Goal: Information Seeking & Learning: Find specific page/section

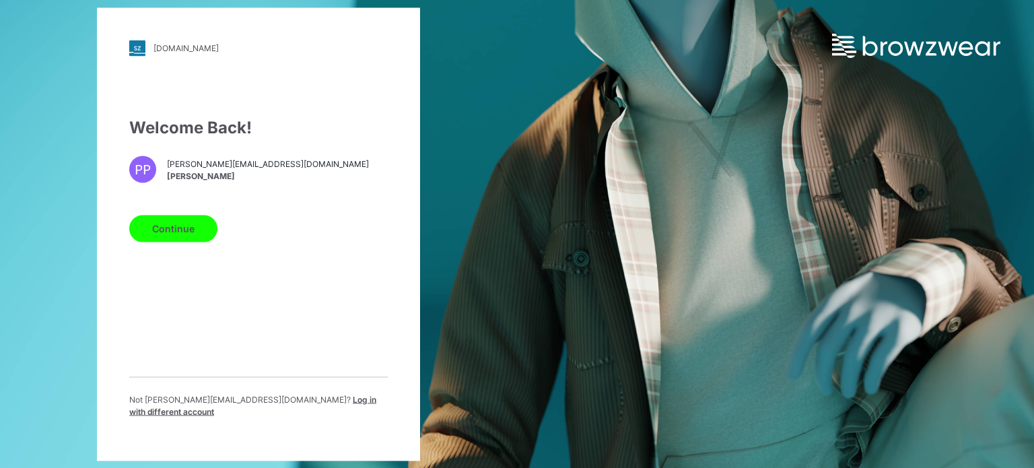
click at [173, 234] on button "Continue" at bounding box center [173, 228] width 88 height 27
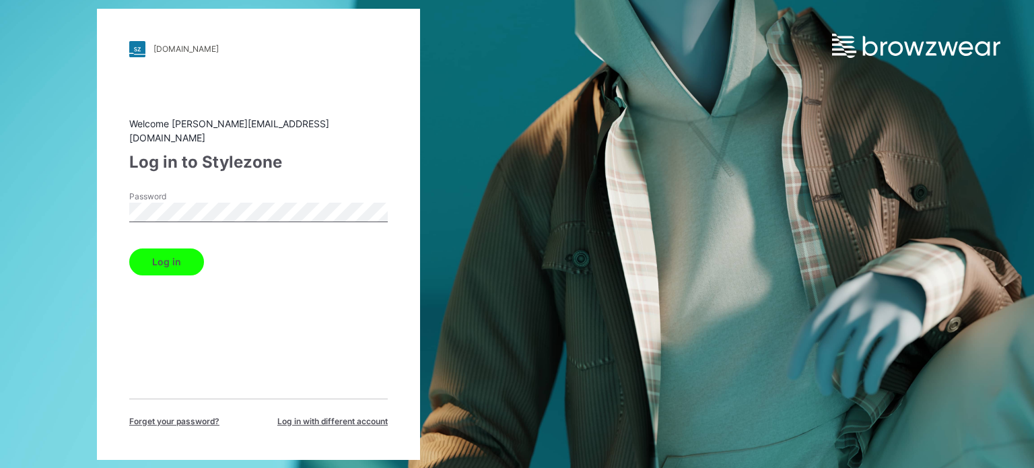
click at [169, 251] on button "Log in" at bounding box center [166, 261] width 75 height 27
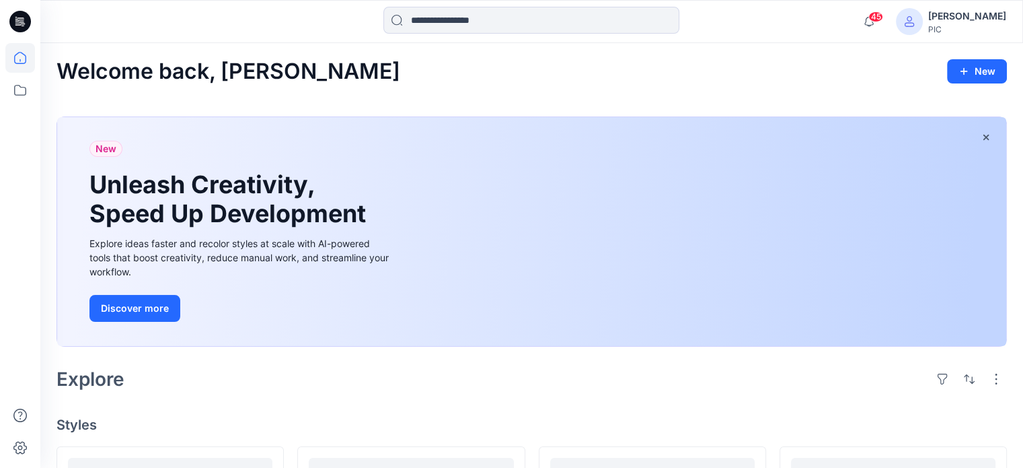
click at [1006, 182] on div "New Unleash Creativity, Speed Up Development Explore ideas faster and recolor s…" at bounding box center [531, 231] width 949 height 229
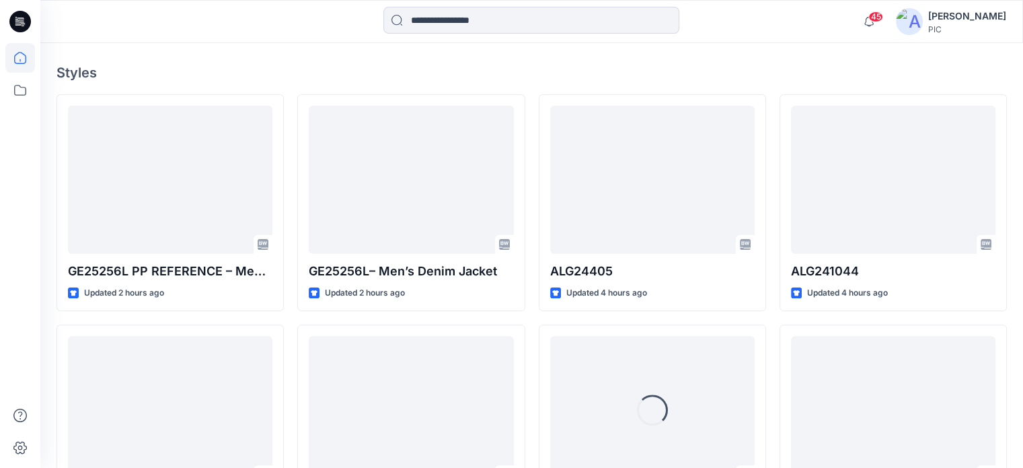
scroll to position [353, 0]
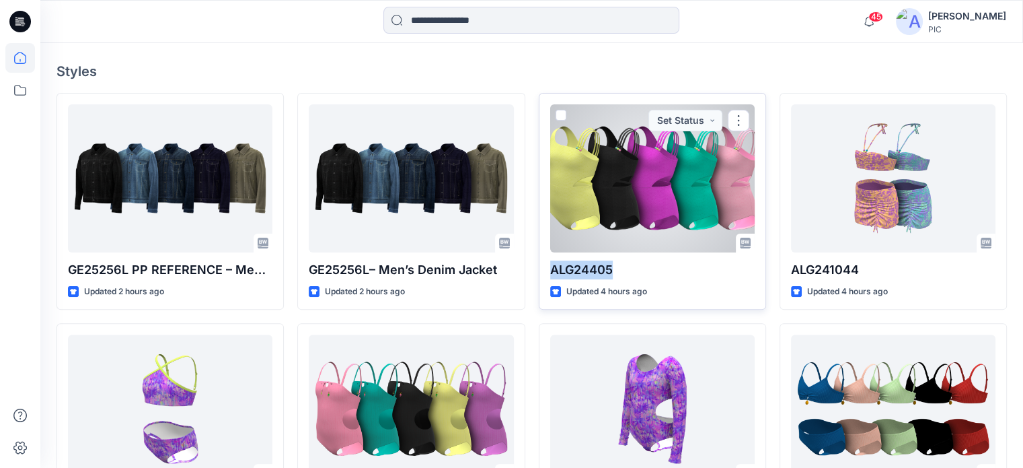
drag, startPoint x: 622, startPoint y: 268, endPoint x: 544, endPoint y: 268, distance: 77.4
click at [544, 268] on div "ALG24405 Updated 4 hours ago Set Status" at bounding box center [652, 201] width 227 height 217
copy p "ALG24405"
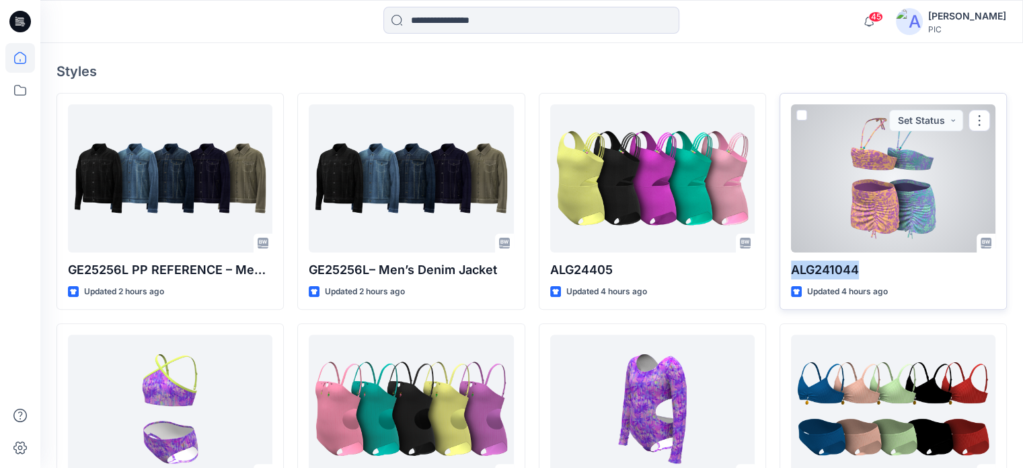
drag, startPoint x: 864, startPoint y: 269, endPoint x: 791, endPoint y: 275, distance: 72.9
click at [791, 275] on p "ALG241044" at bounding box center [893, 269] width 205 height 19
copy p "ALG241044"
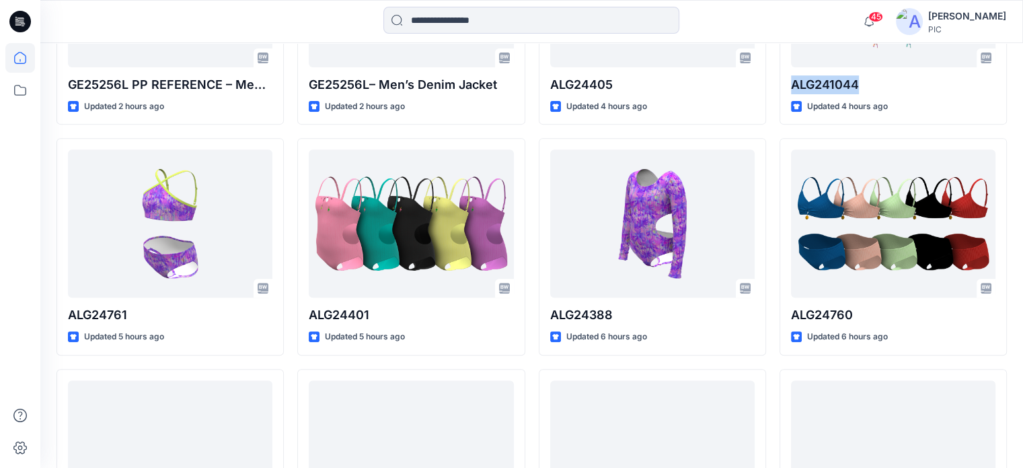
scroll to position [542, 0]
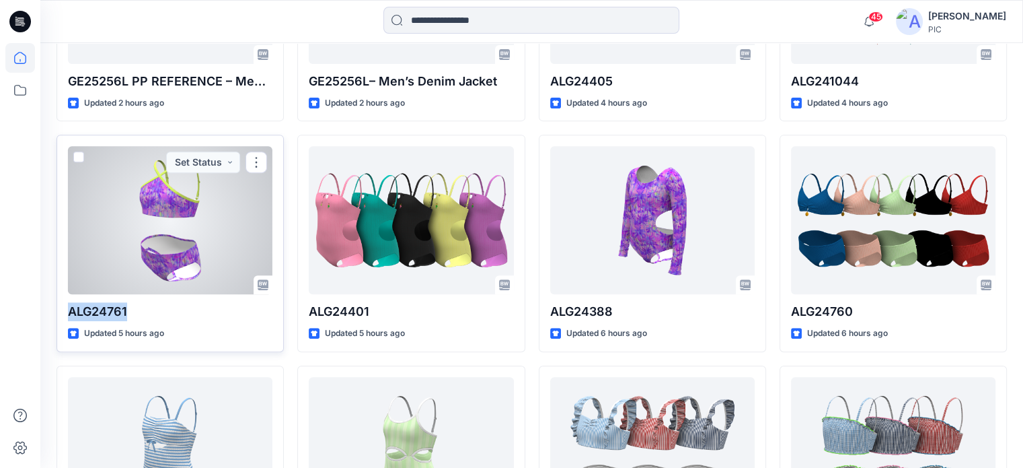
drag, startPoint x: 129, startPoint y: 310, endPoint x: 65, endPoint y: 314, distance: 64.1
click at [65, 314] on div "ALG24761 Updated 5 hours ago Set Status" at bounding box center [170, 243] width 227 height 217
copy p "ALG24761"
click at [65, 314] on div "ALG24761 Updated 5 hours ago Set Status" at bounding box center [170, 243] width 227 height 217
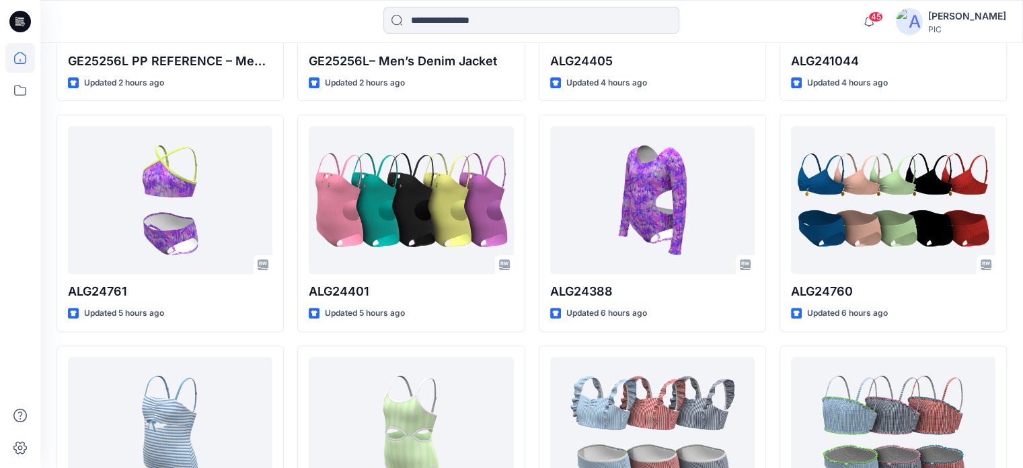
scroll to position [566, 0]
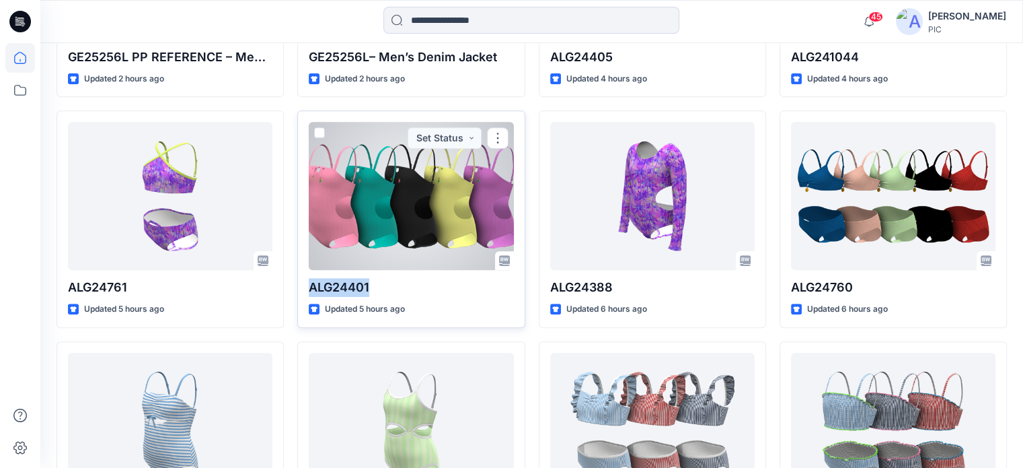
drag, startPoint x: 373, startPoint y: 285, endPoint x: 307, endPoint y: 285, distance: 65.9
click at [307, 285] on div "ALG24401 Updated 5 hours ago Set Status" at bounding box center [410, 218] width 227 height 217
copy p "ALG24401"
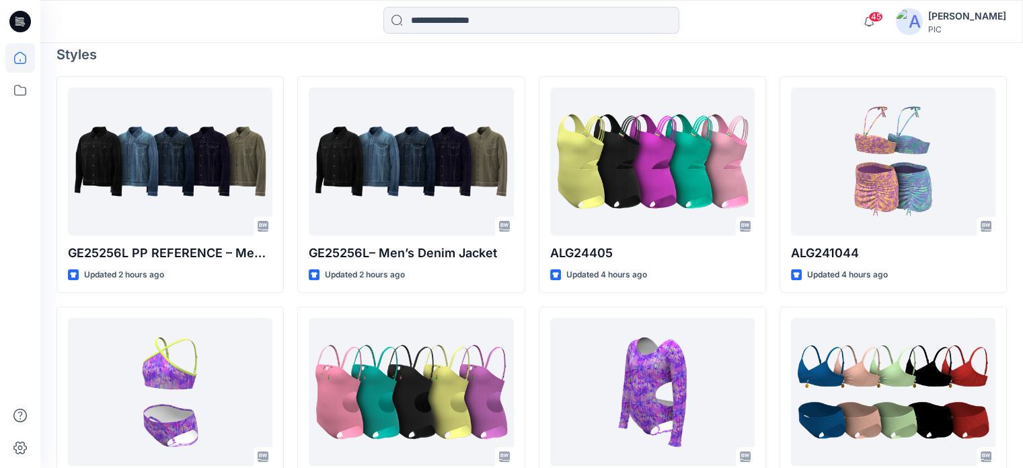
scroll to position [377, 0]
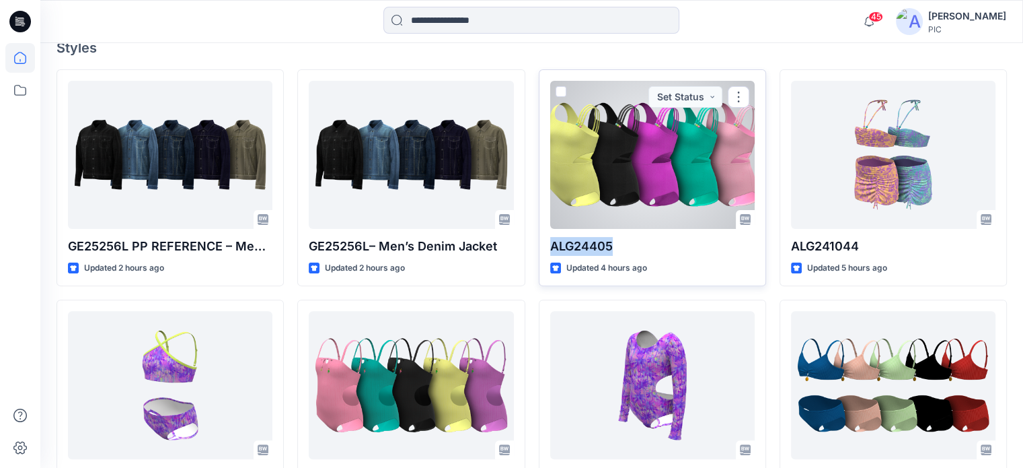
drag, startPoint x: 617, startPoint y: 244, endPoint x: 541, endPoint y: 246, distance: 76.1
click at [541, 246] on div "ALG24405 Updated 4 hours ago Set Status" at bounding box center [652, 177] width 227 height 217
copy p "ALG24405"
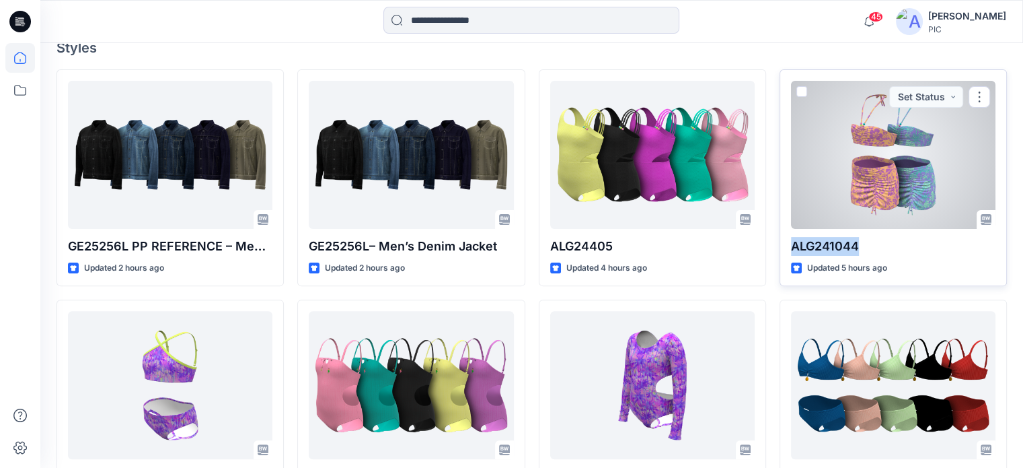
drag, startPoint x: 860, startPoint y: 249, endPoint x: 789, endPoint y: 245, distance: 70.8
click at [789, 245] on div "ALG241044 Updated 5 hours ago Set Status" at bounding box center [893, 177] width 227 height 217
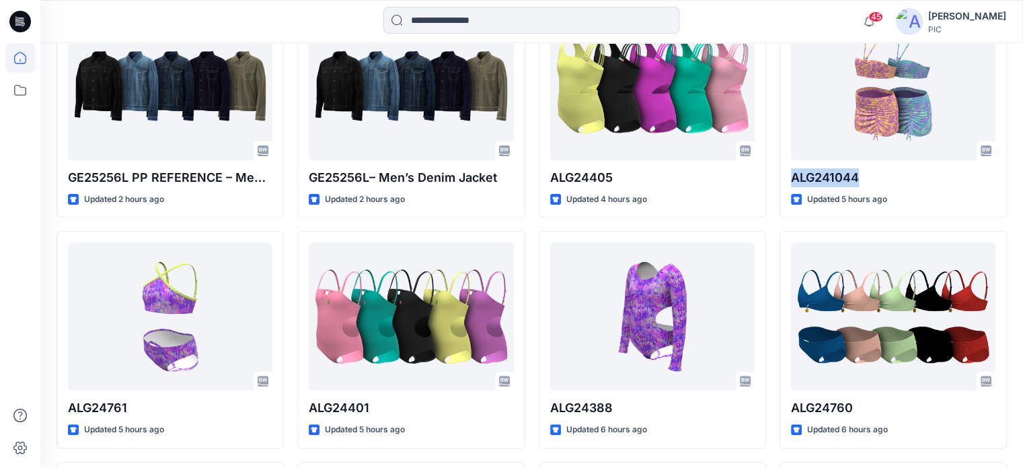
scroll to position [457, 0]
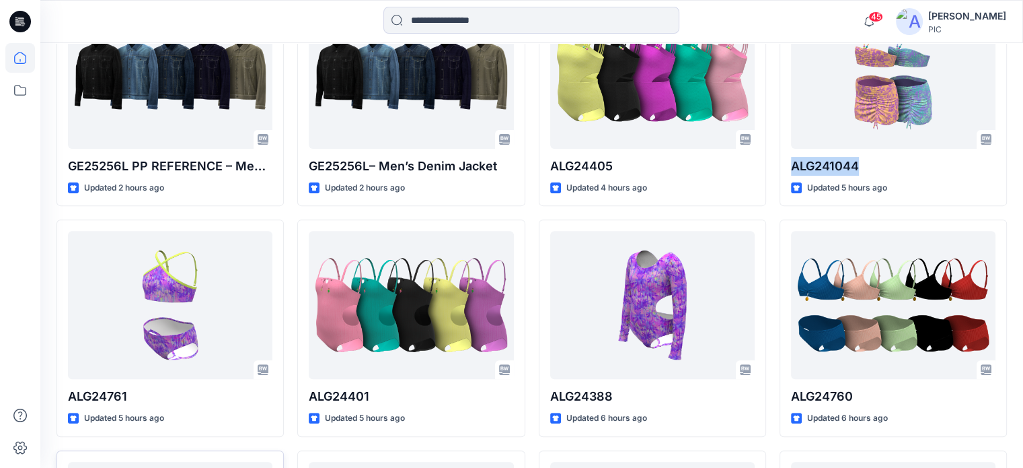
copy p "ALG241044"
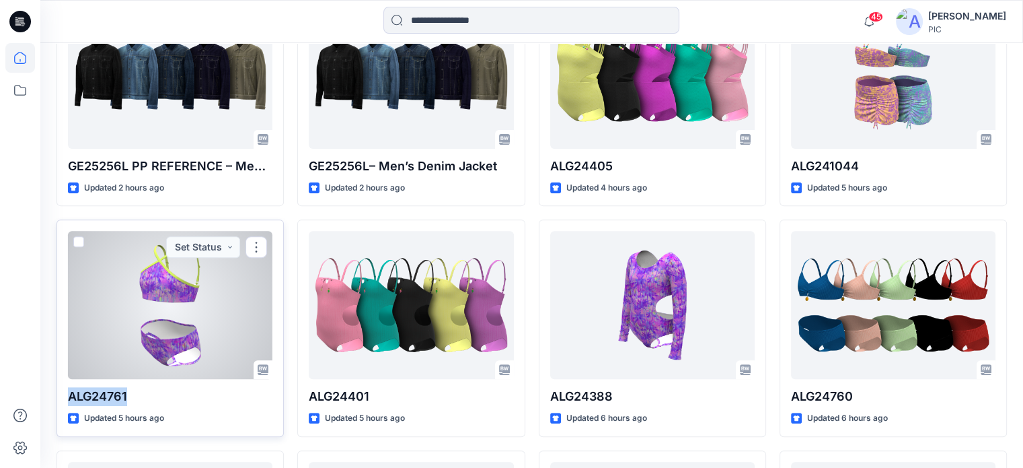
drag, startPoint x: 130, startPoint y: 395, endPoint x: 69, endPoint y: 394, distance: 60.6
click at [69, 394] on p "ALG24761" at bounding box center [170, 396] width 205 height 19
copy p "ALG24761"
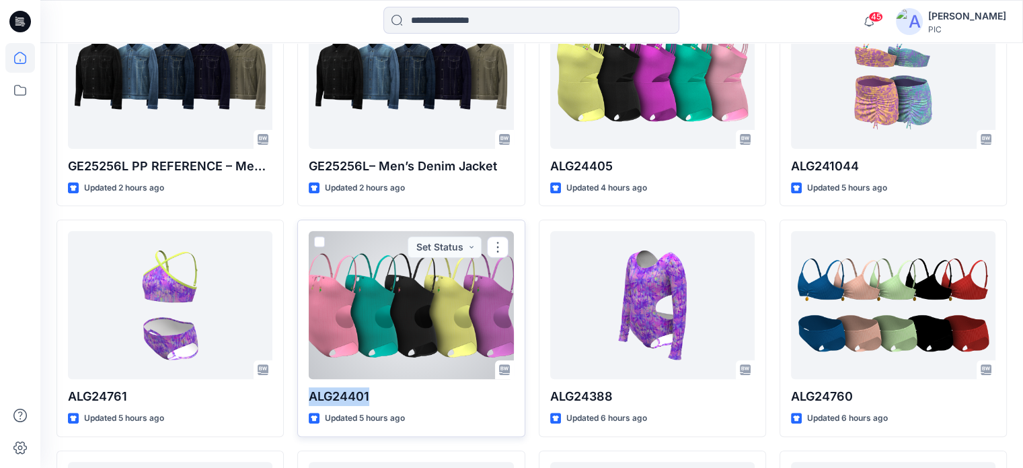
drag, startPoint x: 373, startPoint y: 393, endPoint x: 307, endPoint y: 399, distance: 66.2
click at [307, 399] on div "ALG24401 Updated 5 hours ago Set Status" at bounding box center [410, 327] width 227 height 217
copy p "ALG24401"
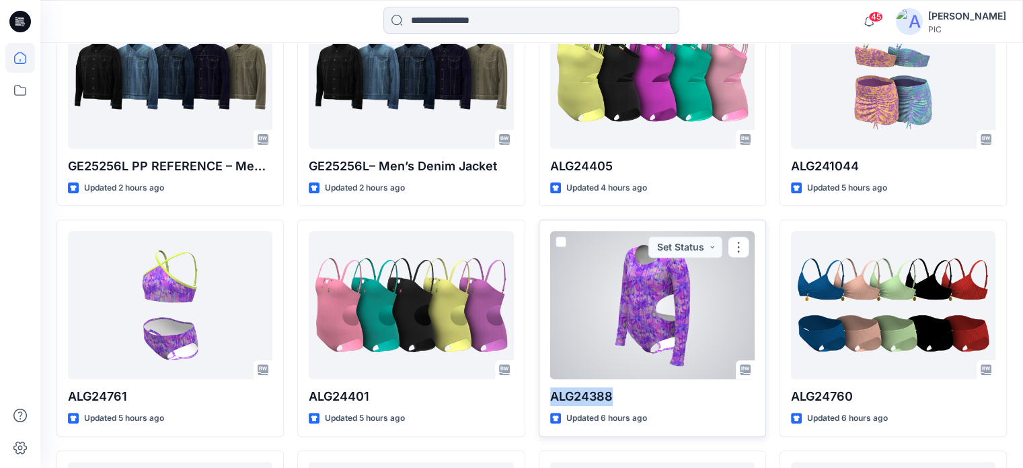
drag, startPoint x: 620, startPoint y: 396, endPoint x: 548, endPoint y: 396, distance: 71.3
click at [548, 396] on div "ALG24388 Updated 6 hours ago Set Status" at bounding box center [652, 327] width 227 height 217
copy p "ALG24388"
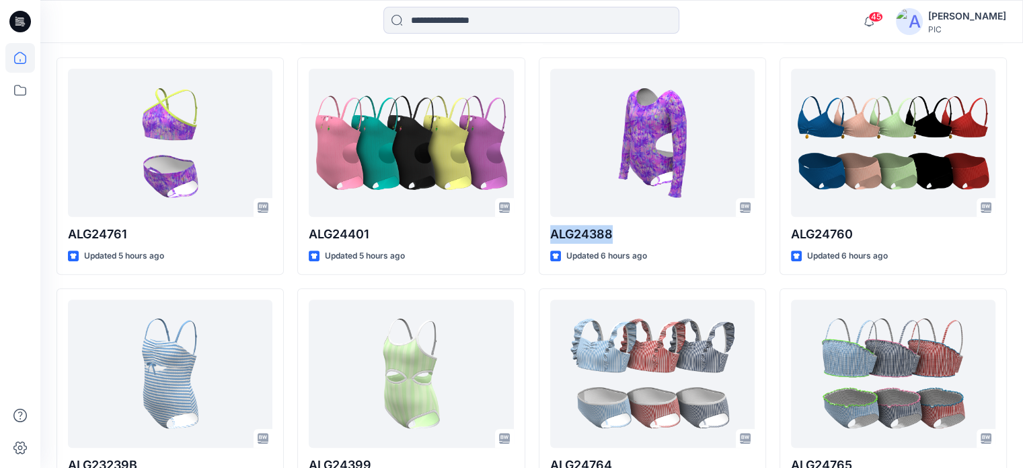
scroll to position [626, 0]
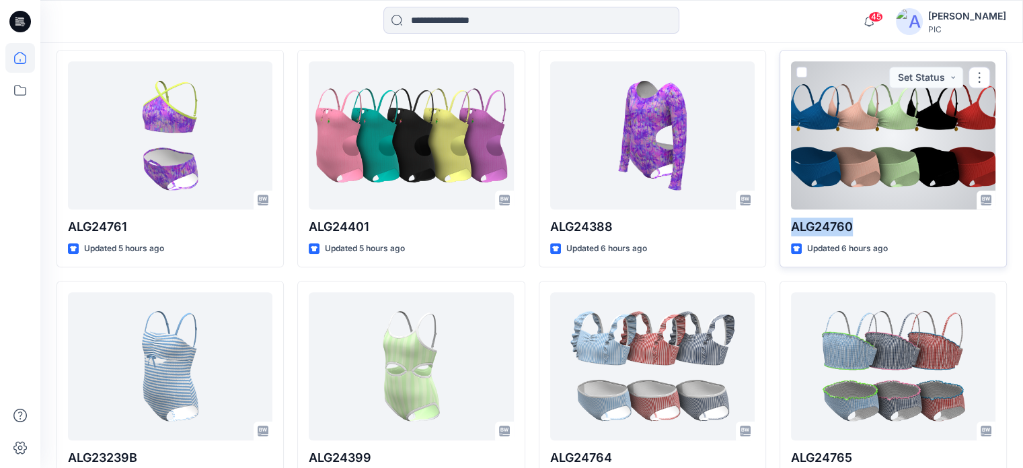
drag, startPoint x: 875, startPoint y: 222, endPoint x: 780, endPoint y: 223, distance: 94.9
click at [780, 223] on div "ALG24760 Updated 6 hours ago Set Status" at bounding box center [893, 158] width 227 height 217
copy p "ALG24760"
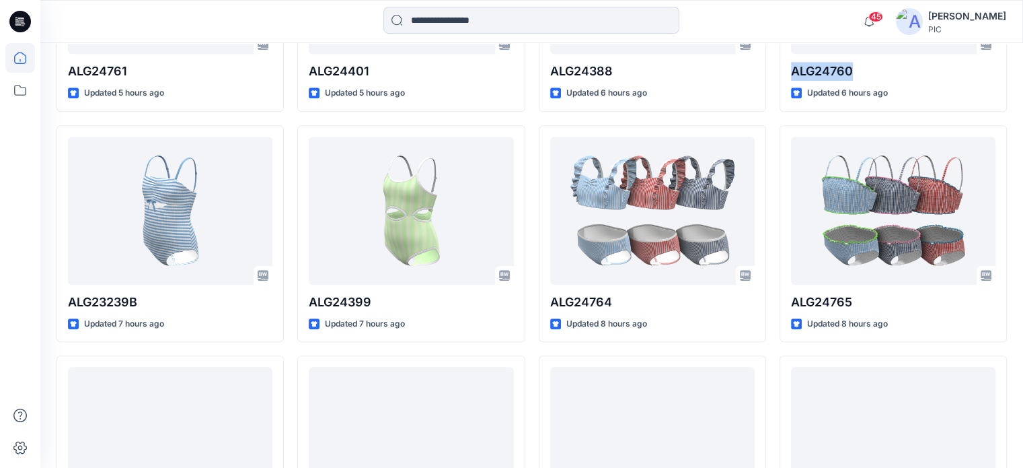
scroll to position [789, 0]
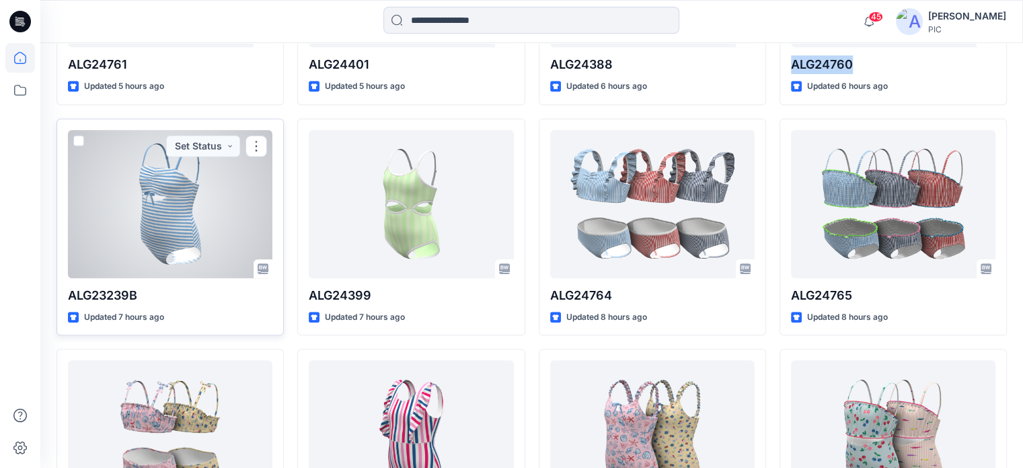
click at [143, 215] on div at bounding box center [170, 204] width 205 height 148
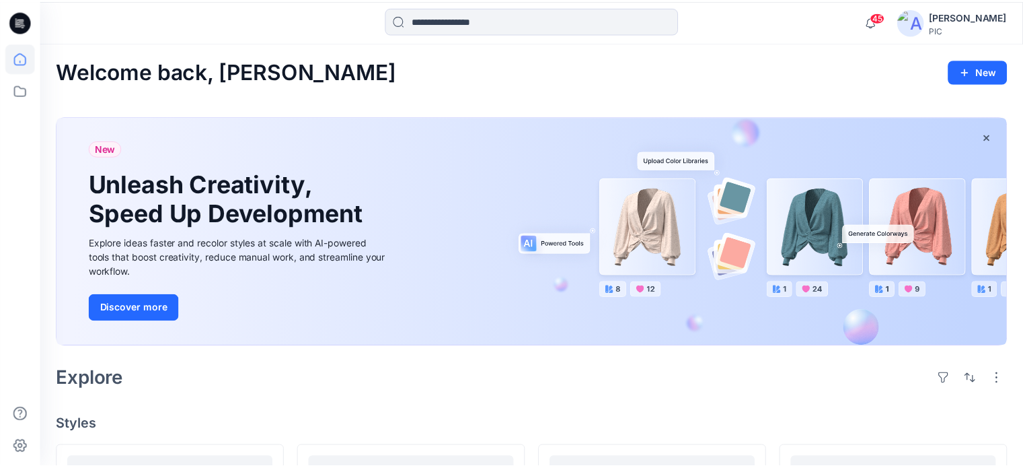
scroll to position [789, 0]
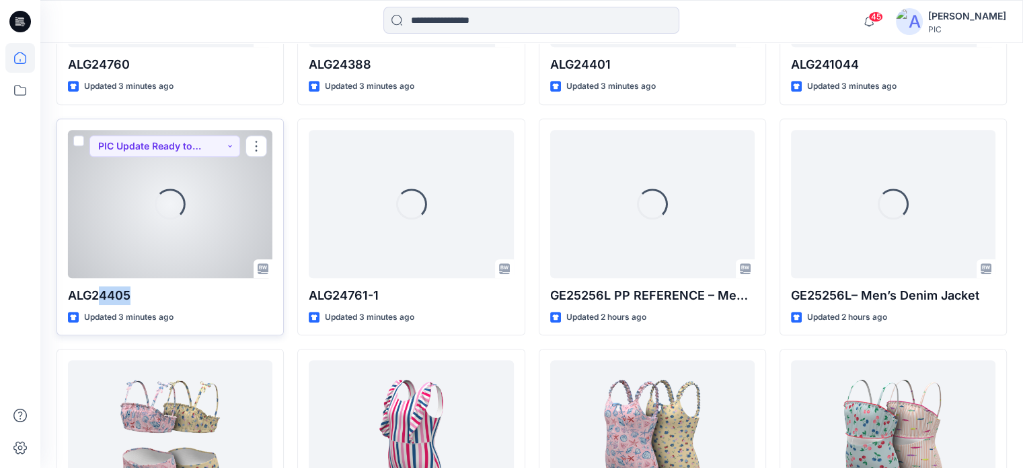
click at [101, 286] on p "ALG24405" at bounding box center [170, 295] width 205 height 19
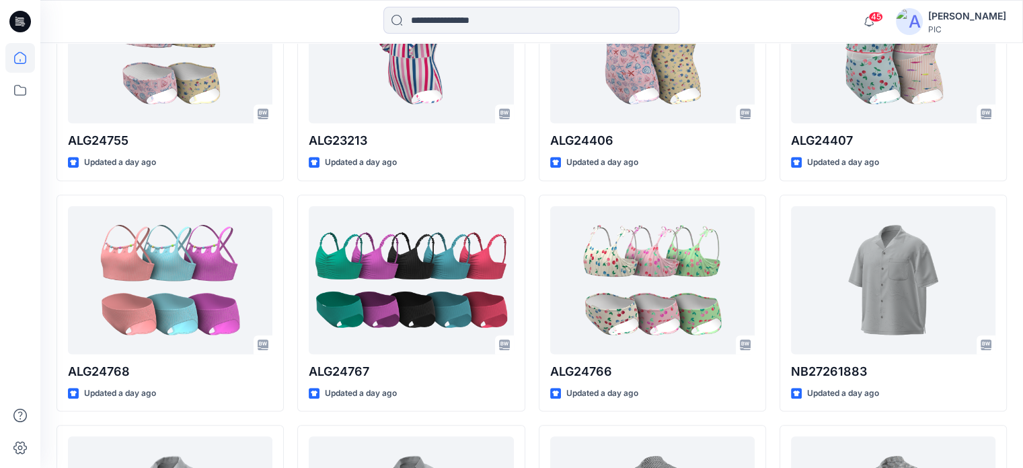
scroll to position [1164, 0]
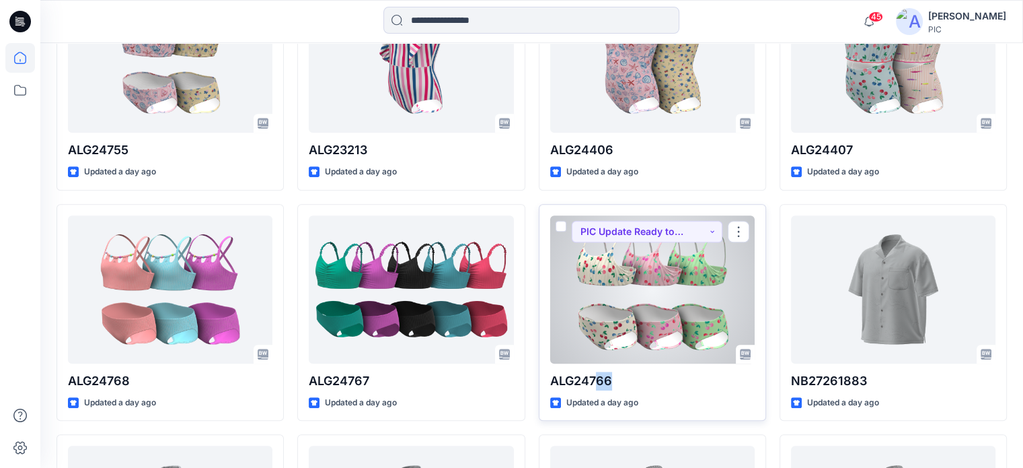
drag, startPoint x: 620, startPoint y: 376, endPoint x: 595, endPoint y: 376, distance: 25.6
click at [595, 376] on p "ALG24766" at bounding box center [652, 380] width 205 height 19
click at [630, 382] on p "ALG24766" at bounding box center [652, 380] width 205 height 19
drag, startPoint x: 630, startPoint y: 382, endPoint x: 579, endPoint y: 377, distance: 51.4
click at [579, 377] on p "ALG24766" at bounding box center [652, 380] width 205 height 19
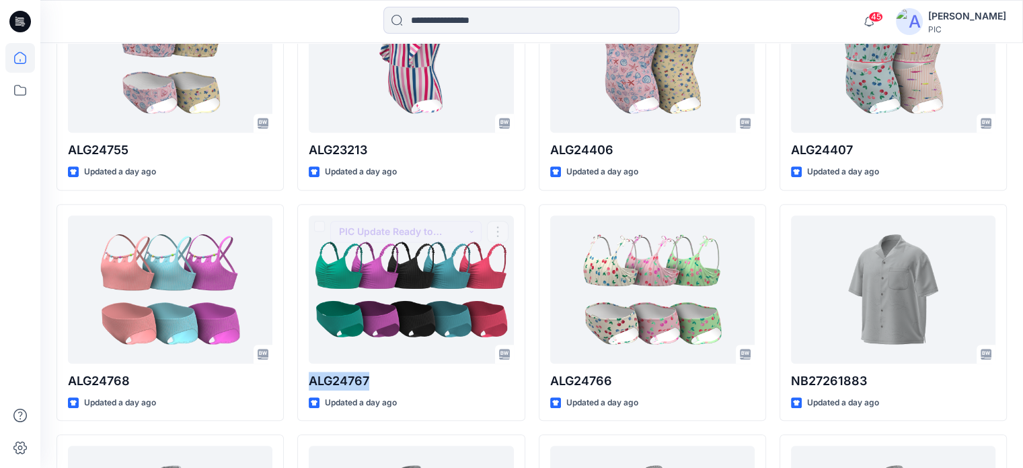
drag, startPoint x: 374, startPoint y: 376, endPoint x: 295, endPoint y: 376, distance: 78.7
click at [295, 376] on div "ALG24765 Updated 3 minutes ago ALG24760 Updated 3 minutes ago ALG24405 Updated …" at bounding box center [532, 312] width 951 height 2061
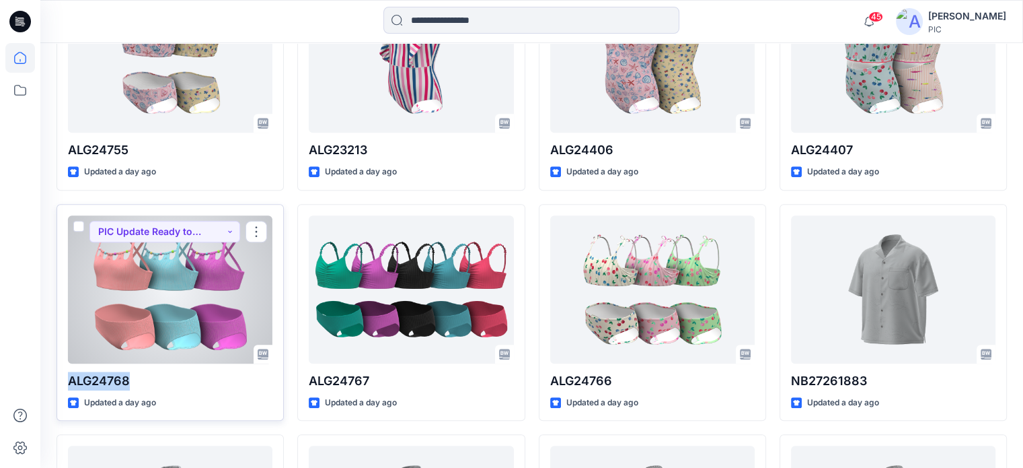
drag, startPoint x: 135, startPoint y: 383, endPoint x: 65, endPoint y: 374, distance: 70.5
click at [65, 374] on div "ALG24768 Updated a day ago PIC Update Ready to Review" at bounding box center [170, 312] width 227 height 217
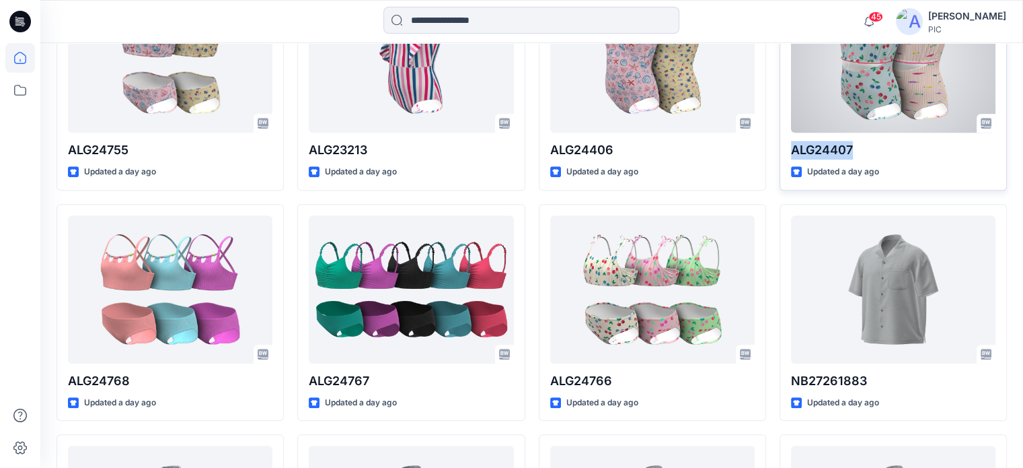
drag, startPoint x: 854, startPoint y: 151, endPoint x: 794, endPoint y: 150, distance: 59.9
click at [794, 150] on p "ALG24407" at bounding box center [893, 150] width 205 height 19
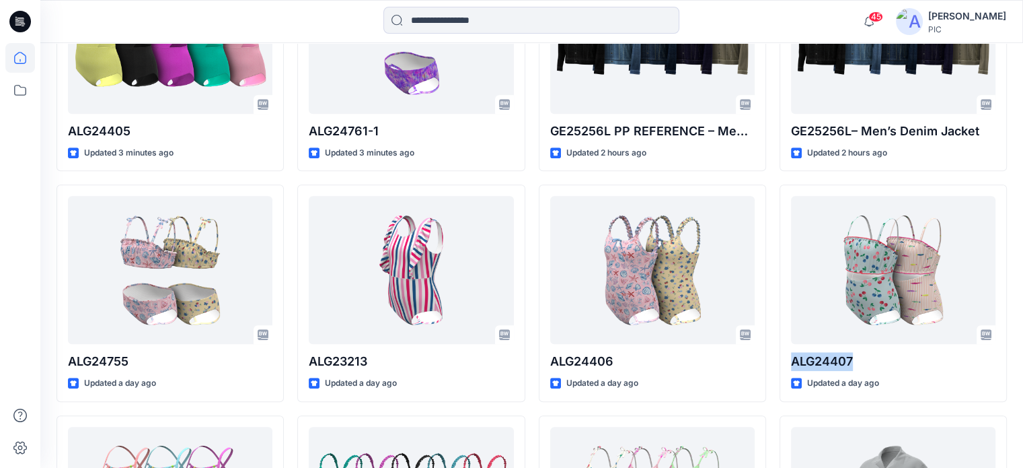
scroll to position [959, 0]
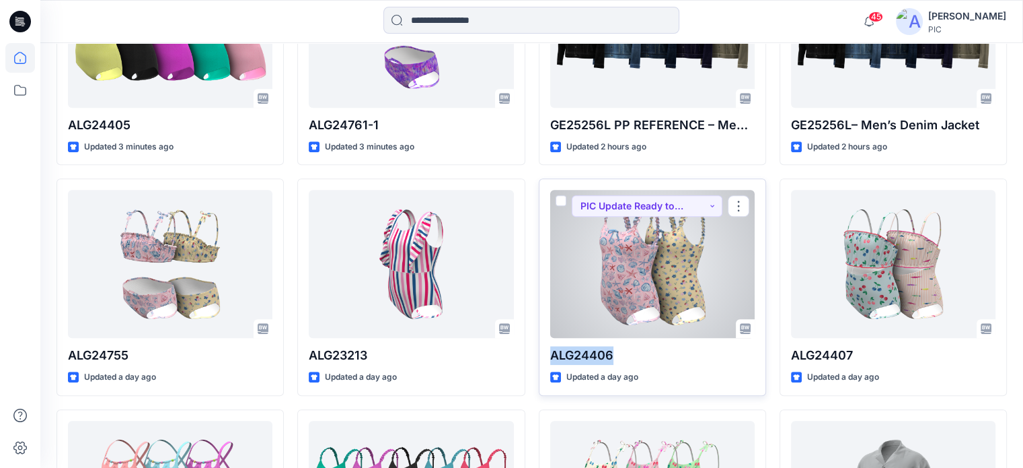
drag, startPoint x: 619, startPoint y: 355, endPoint x: 546, endPoint y: 352, distance: 73.4
click at [546, 352] on div "ALG24406 Updated a day ago PIC Update Ready to Review" at bounding box center [652, 286] width 227 height 217
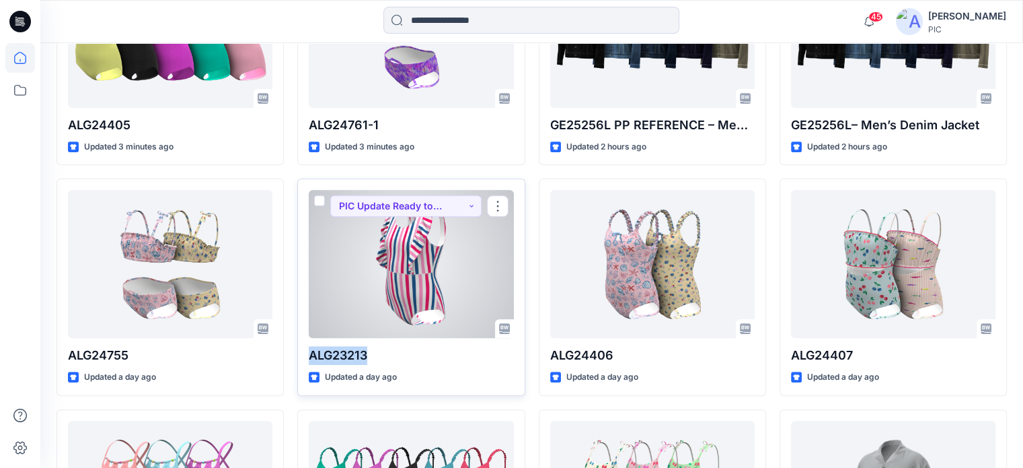
drag, startPoint x: 375, startPoint y: 349, endPoint x: 309, endPoint y: 352, distance: 66.0
click at [309, 352] on p "ALG23213" at bounding box center [411, 355] width 205 height 19
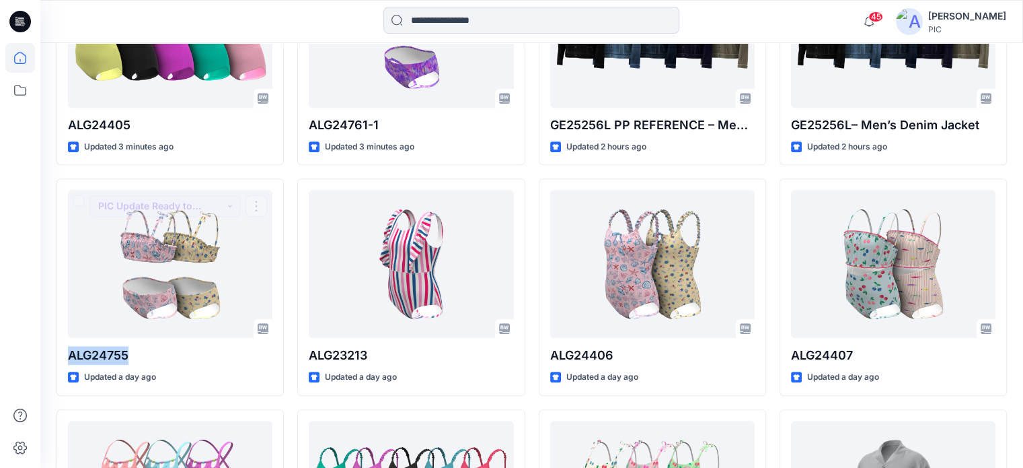
drag, startPoint x: 133, startPoint y: 355, endPoint x: 48, endPoint y: 349, distance: 84.3
click at [48, 349] on div "Welcome back, [PERSON_NAME] New New Unleash Creativity, Speed Up Development Ex…" at bounding box center [531, 348] width 983 height 2528
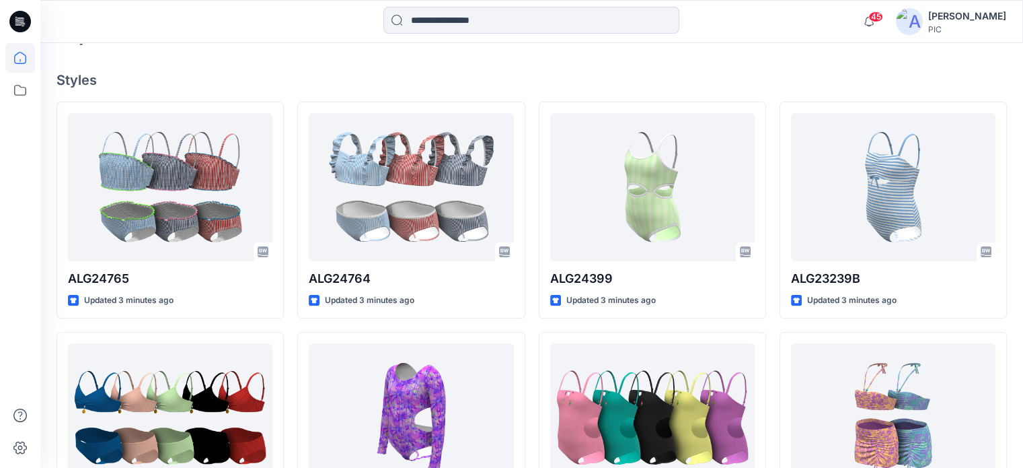
scroll to position [338, 0]
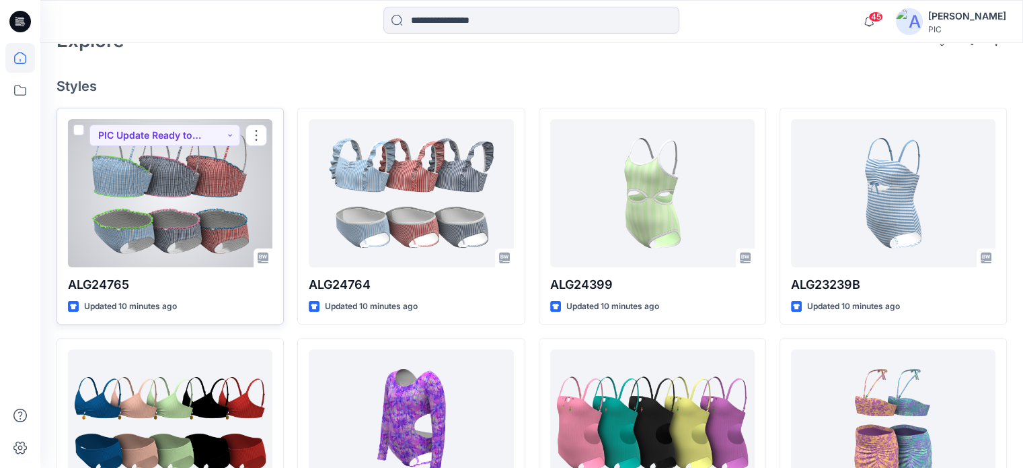
click at [124, 285] on p "ALG24765" at bounding box center [170, 284] width 205 height 19
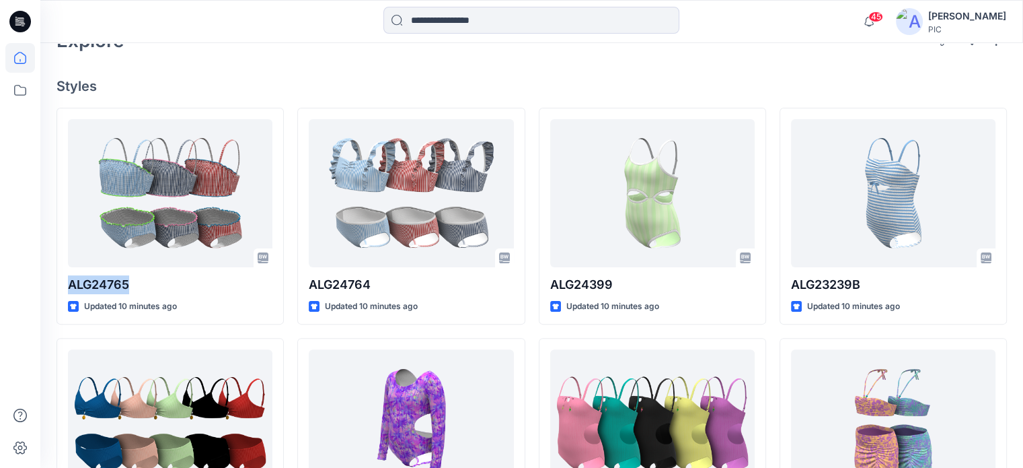
drag, startPoint x: 134, startPoint y: 285, endPoint x: 55, endPoint y: 290, distance: 79.5
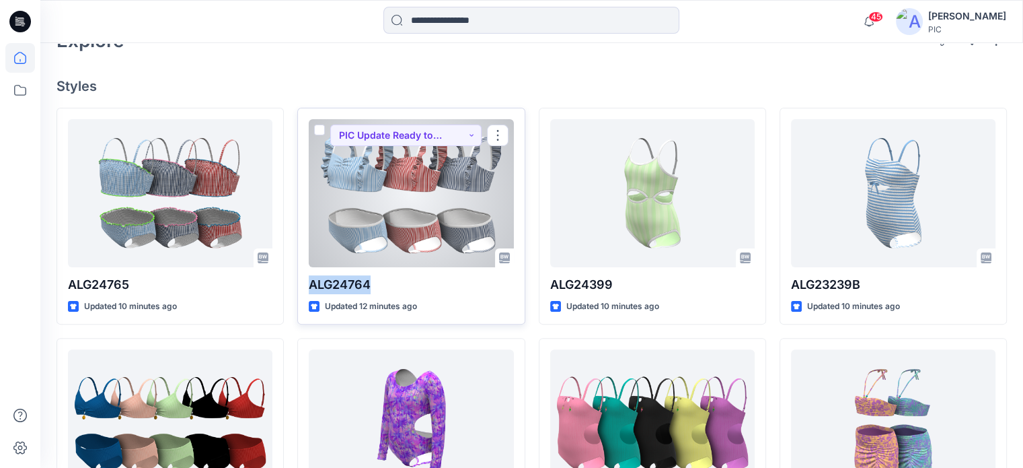
drag, startPoint x: 388, startPoint y: 284, endPoint x: 311, endPoint y: 283, distance: 77.4
click at [311, 283] on p "ALG24764" at bounding box center [411, 284] width 205 height 19
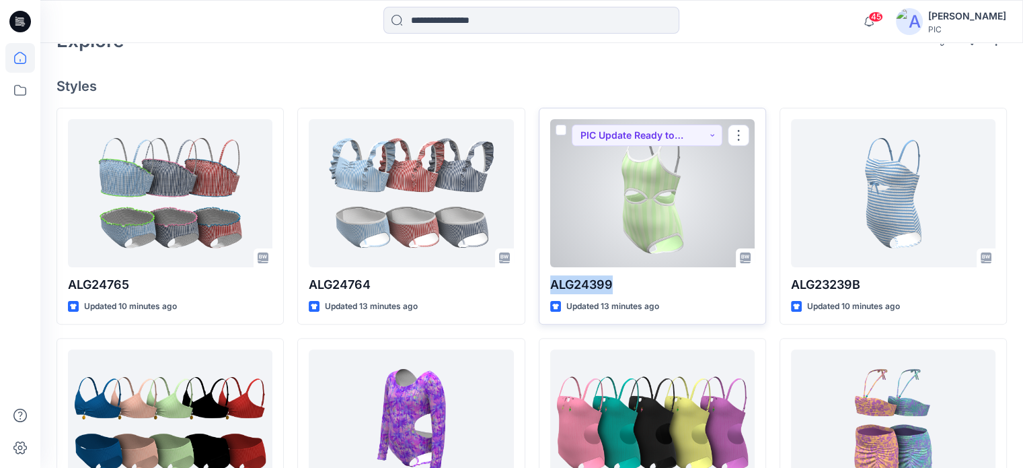
drag, startPoint x: 616, startPoint y: 285, endPoint x: 546, endPoint y: 278, distance: 69.6
click at [546, 278] on div "ALG24399 Updated 13 minutes ago PIC Update Ready to Review" at bounding box center [652, 216] width 227 height 217
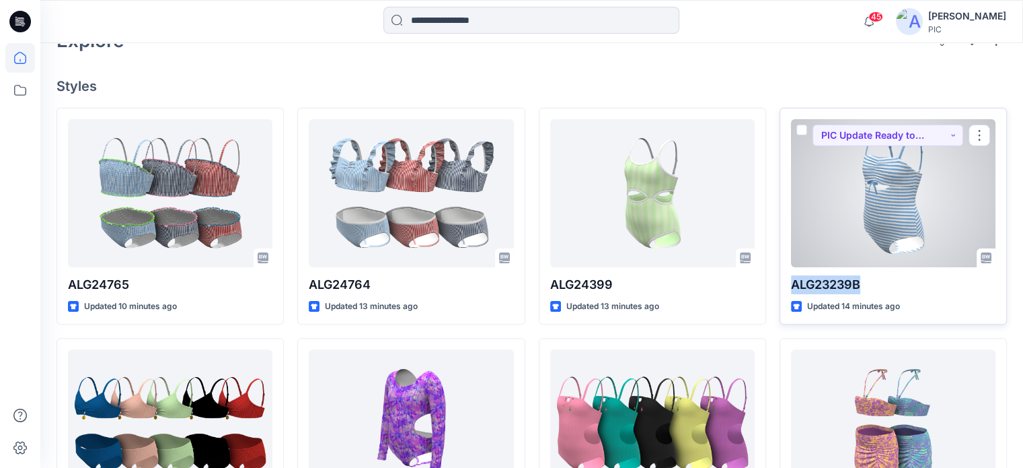
drag, startPoint x: 882, startPoint y: 285, endPoint x: 791, endPoint y: 277, distance: 90.5
click at [791, 277] on p "ALG23239B" at bounding box center [893, 284] width 205 height 19
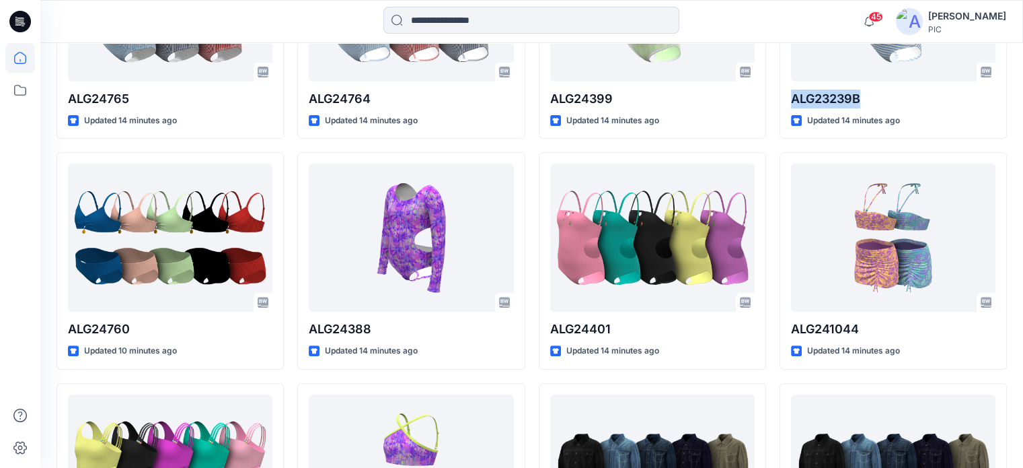
scroll to position [528, 0]
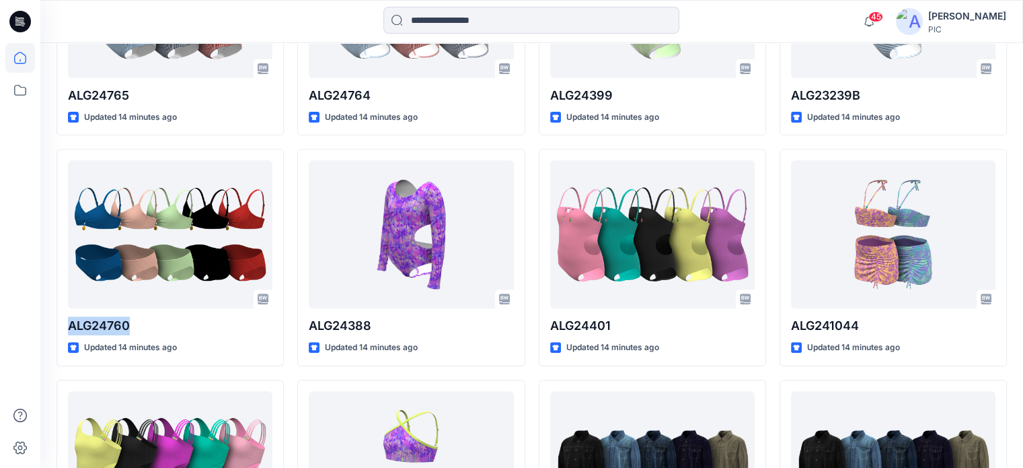
drag, startPoint x: 129, startPoint y: 328, endPoint x: 46, endPoint y: 315, distance: 83.7
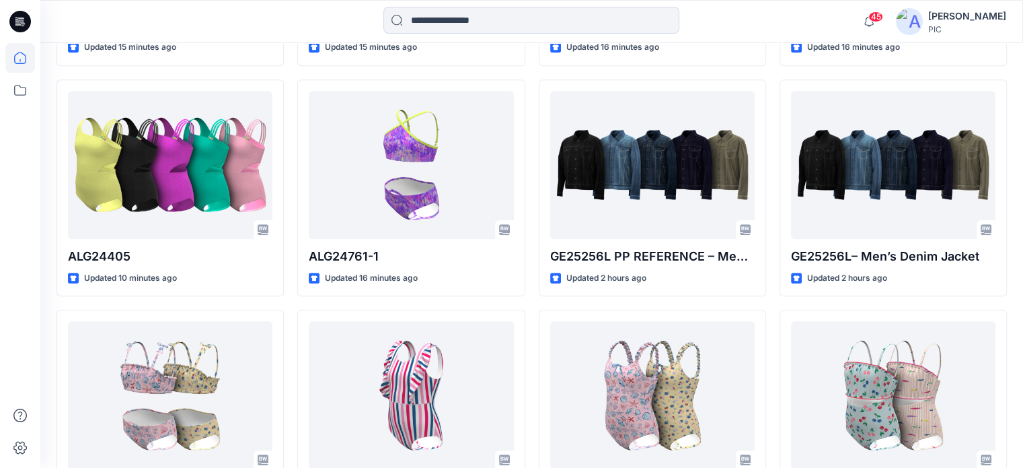
scroll to position [847, 0]
